Goal: Task Accomplishment & Management: Manage account settings

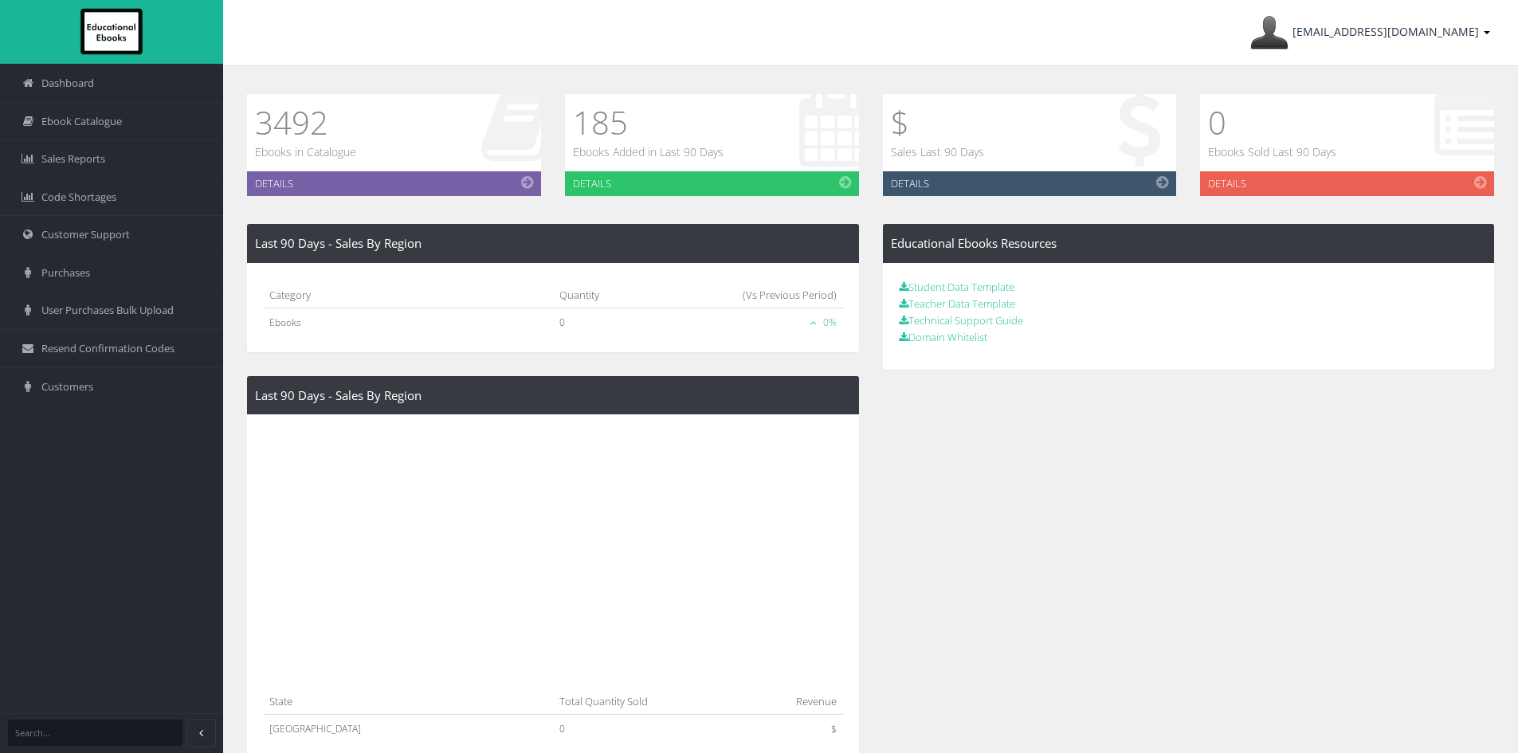
click at [1429, 41] on link "[EMAIL_ADDRESS][DOMAIN_NAME]" at bounding box center [1371, 32] width 256 height 65
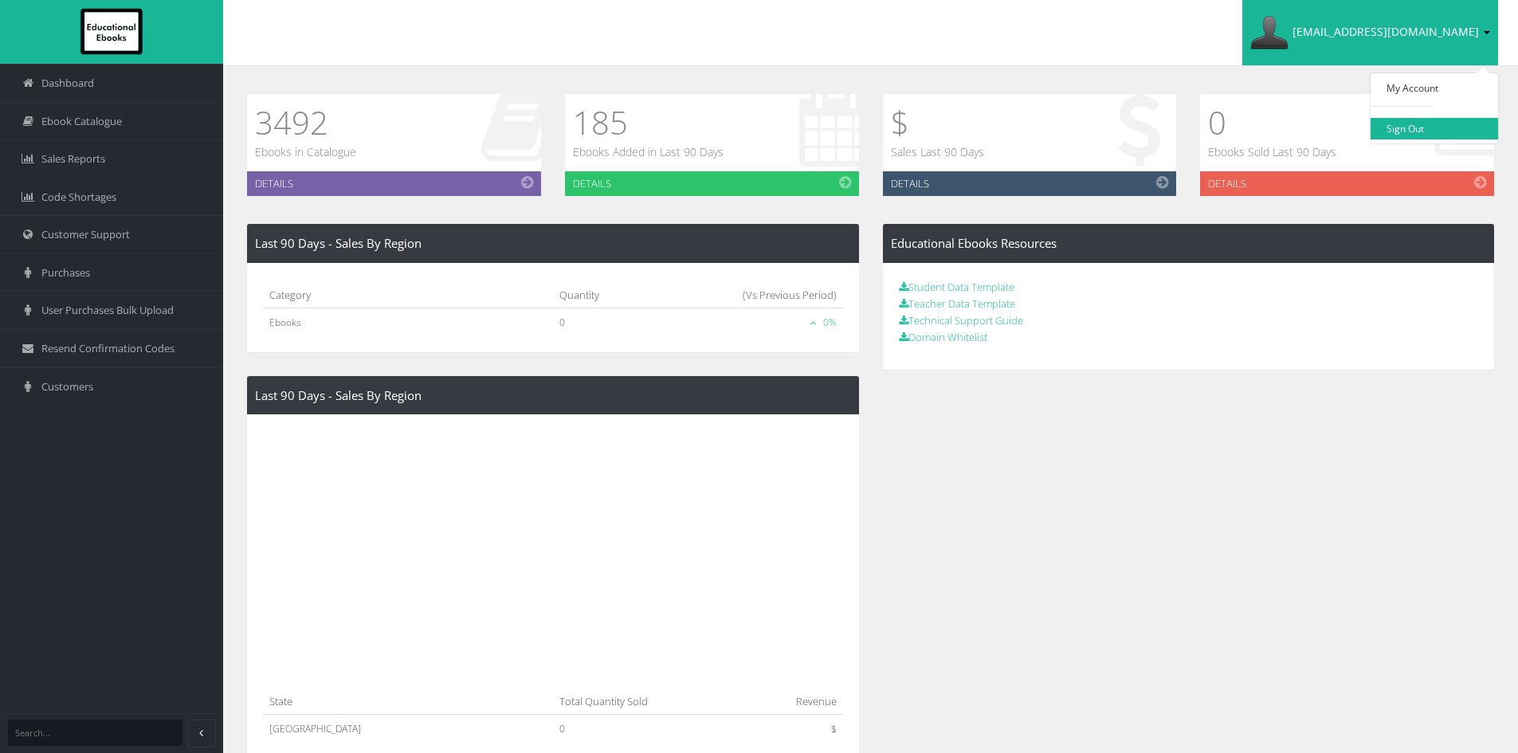
click at [1414, 128] on link "Sign Out" at bounding box center [1435, 129] width 128 height 22
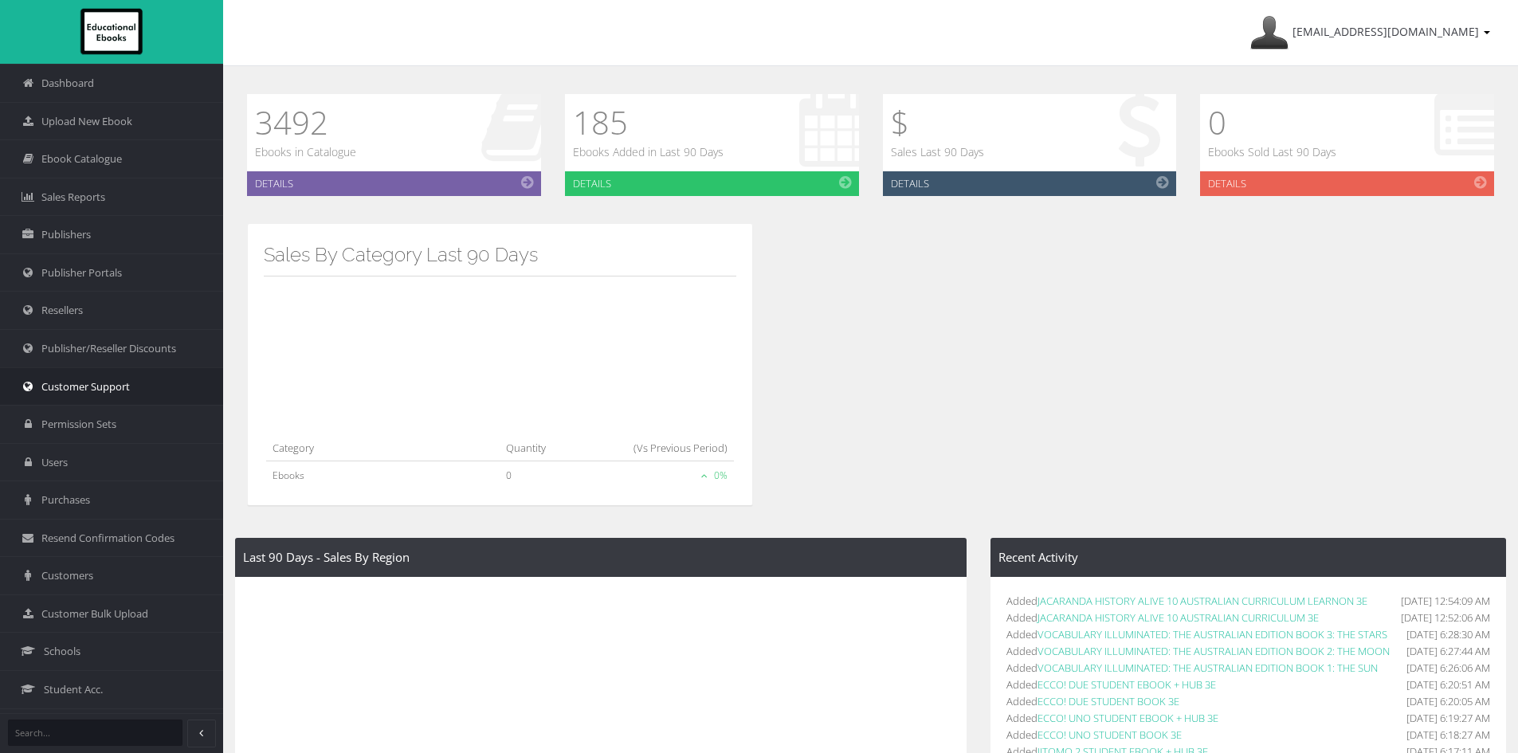
click at [91, 386] on span "Customer Support" at bounding box center [85, 386] width 88 height 15
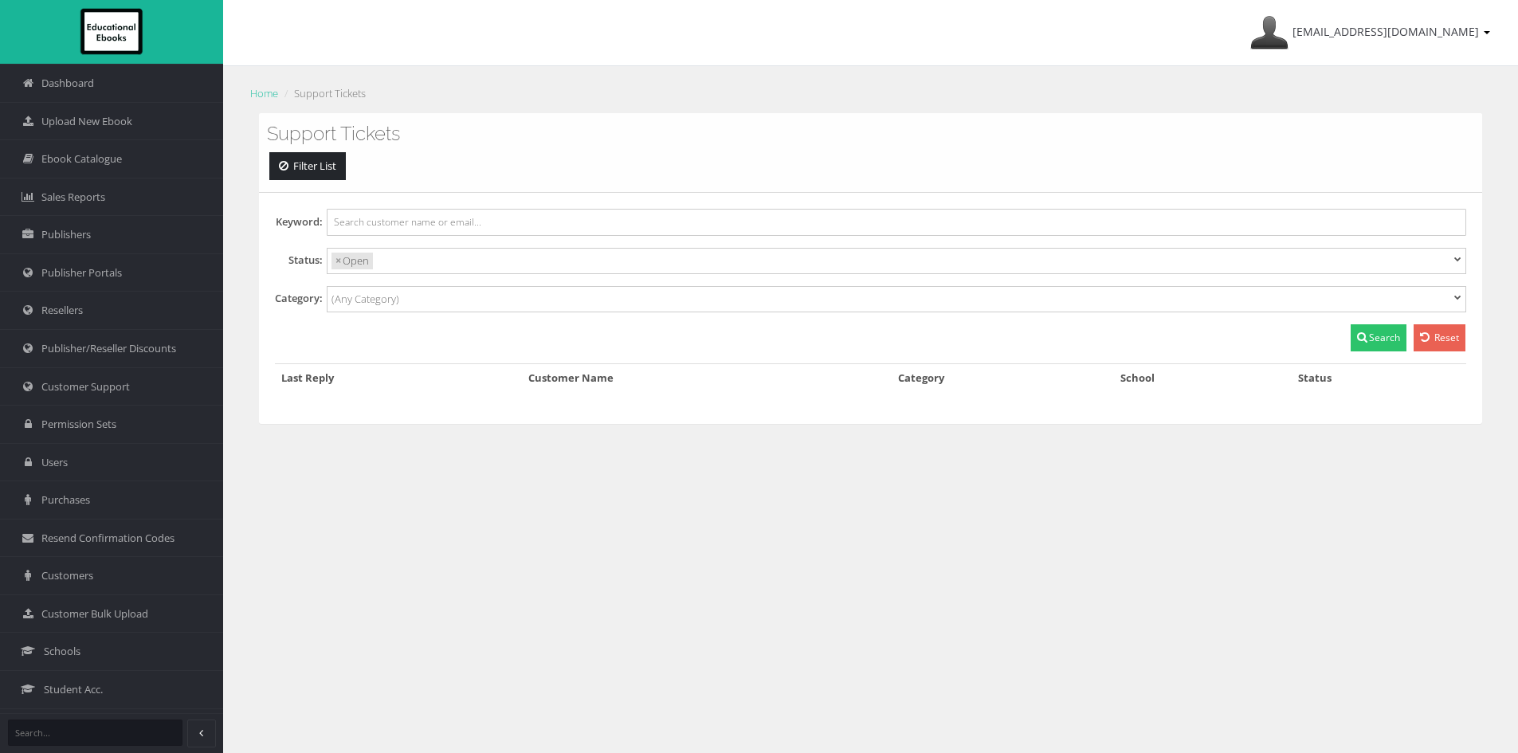
select select
